Goal: Task Accomplishment & Management: Complete application form

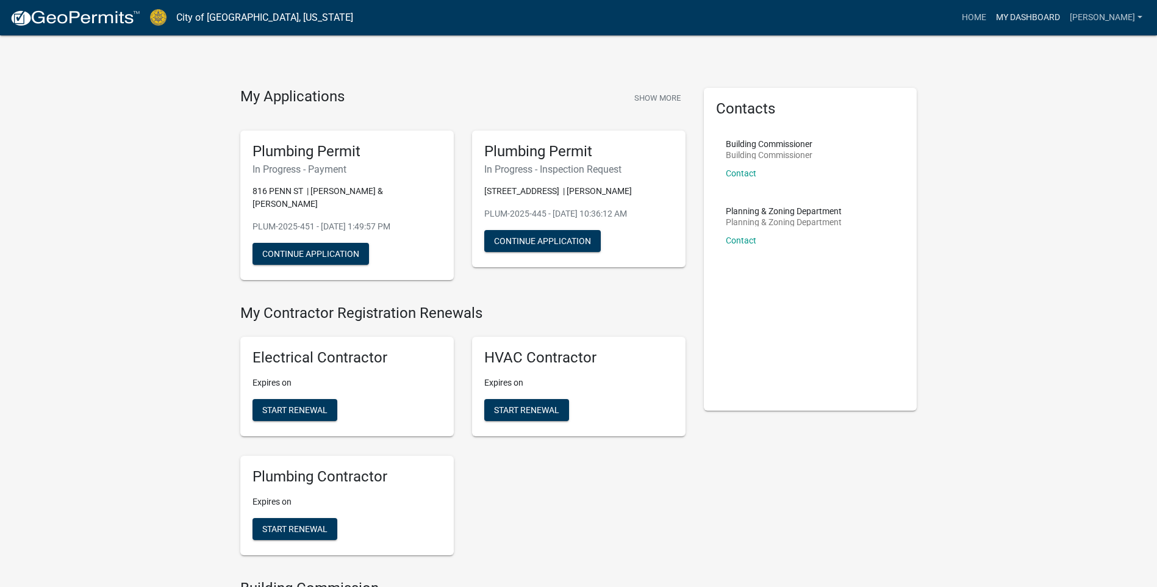
click at [1059, 16] on link "My Dashboard" at bounding box center [1028, 17] width 74 height 23
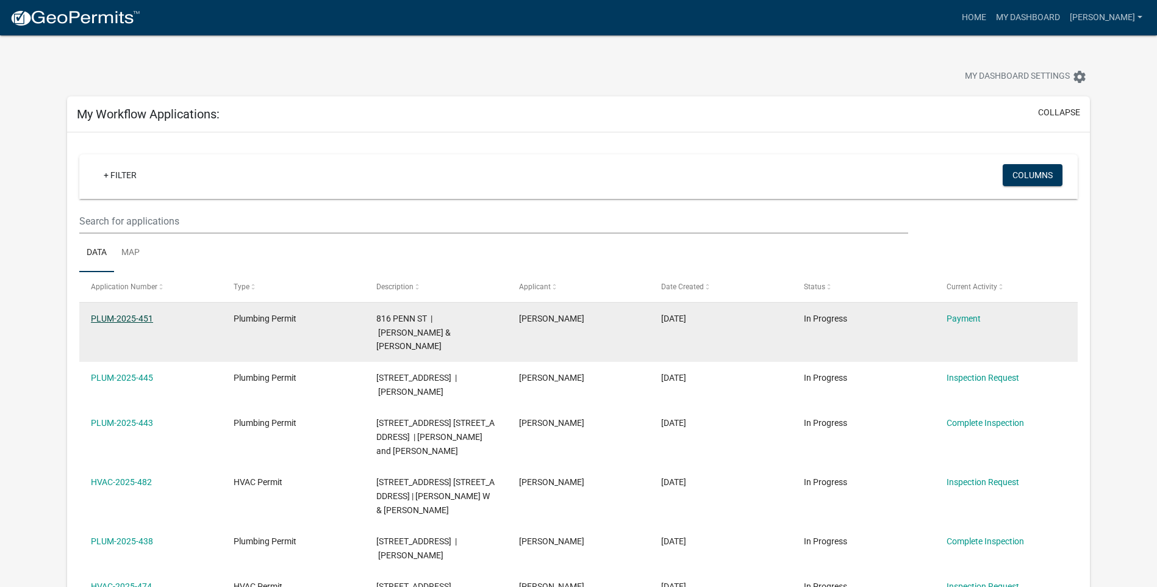
click at [121, 319] on link "PLUM-2025-451" at bounding box center [122, 319] width 62 height 10
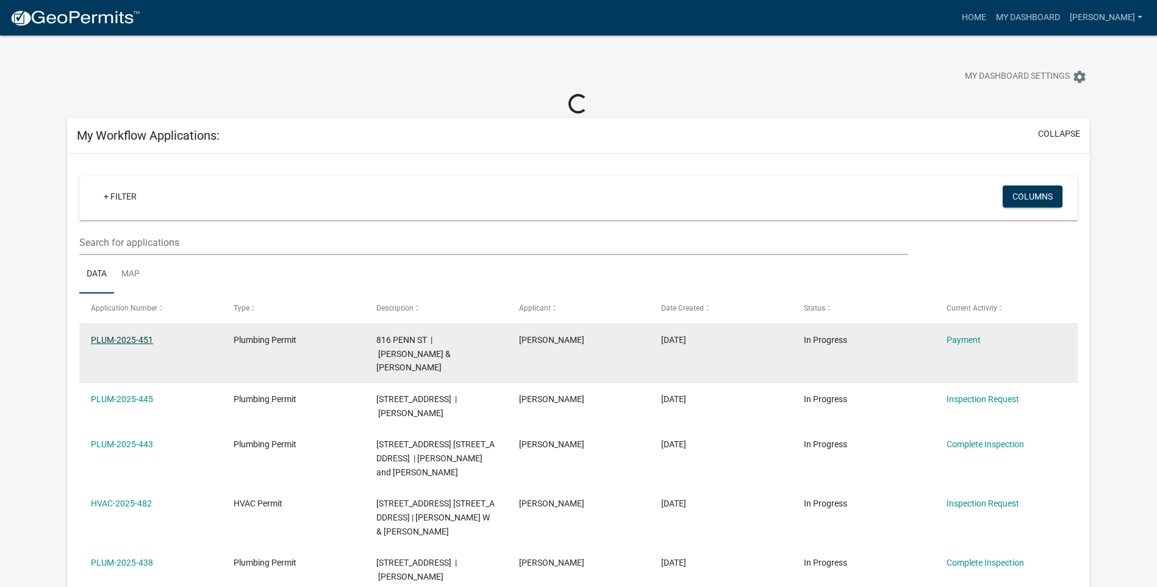
click at [106, 342] on link "PLUM-2025-451" at bounding box center [122, 340] width 62 height 10
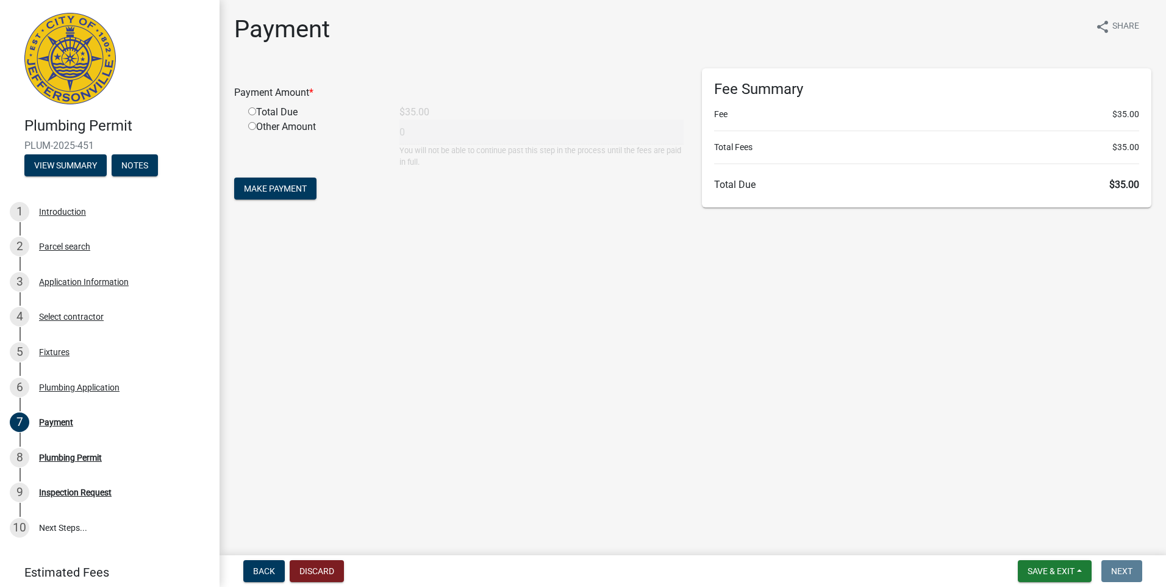
click at [253, 110] on input "radio" at bounding box center [252, 111] width 8 height 8
radio input "true"
type input "35"
click at [263, 188] on span "Make Payment" at bounding box center [275, 189] width 63 height 10
